Goal: Unclear

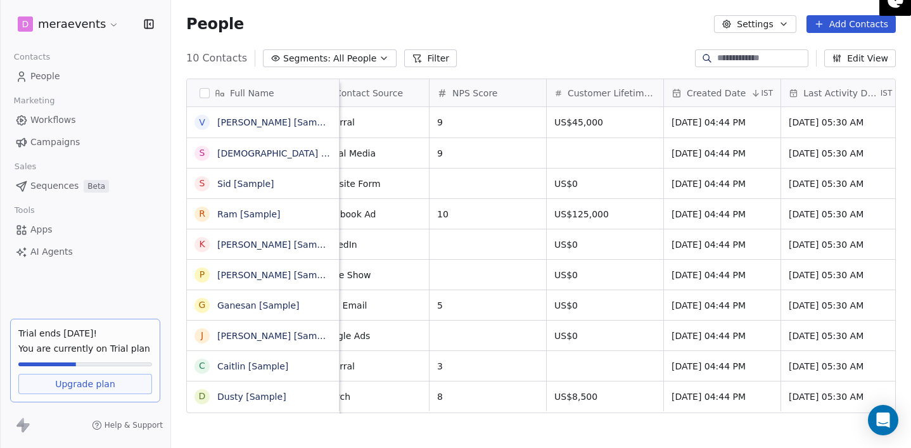
scroll to position [0, 703]
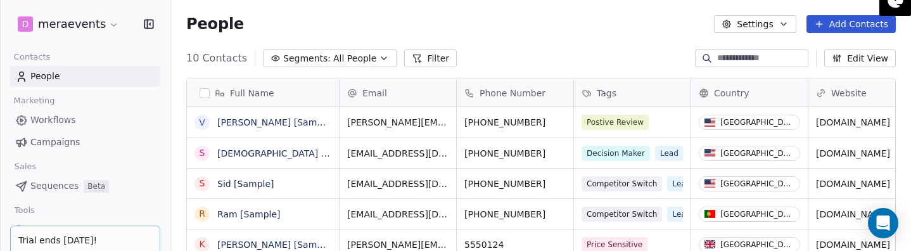
scroll to position [0, 1]
